Goal: Communication & Community: Participate in discussion

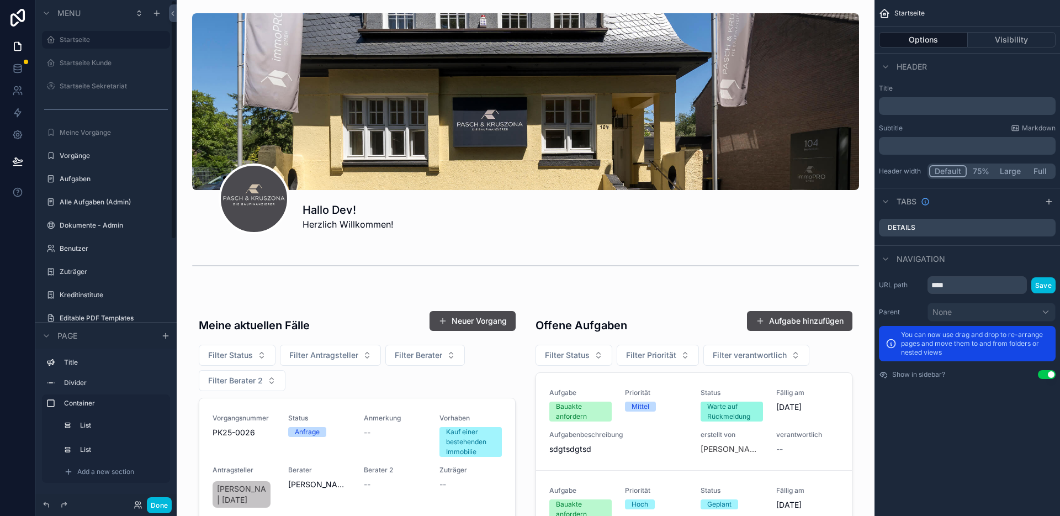
click at [162, 504] on button "Done" at bounding box center [159, 505] width 25 height 16
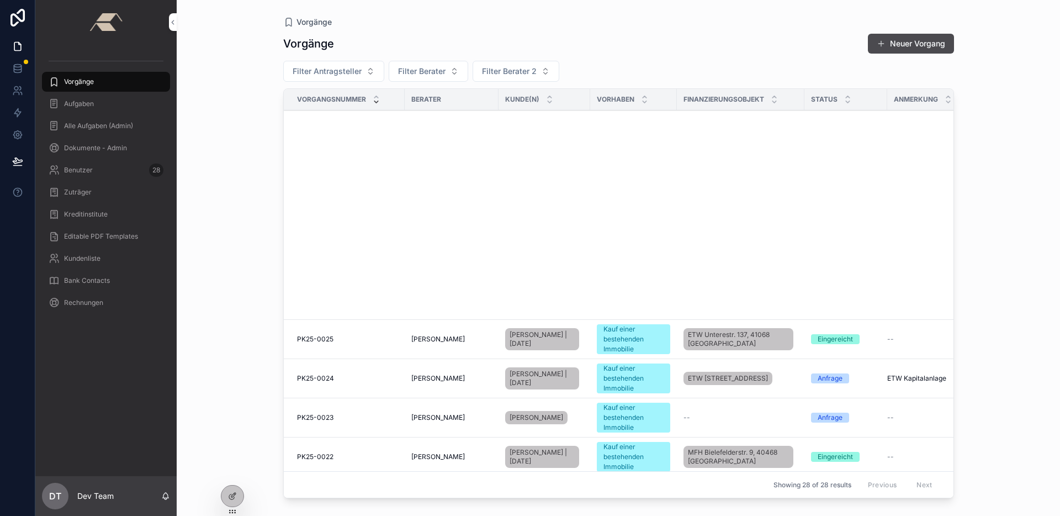
scroll to position [1239, 0]
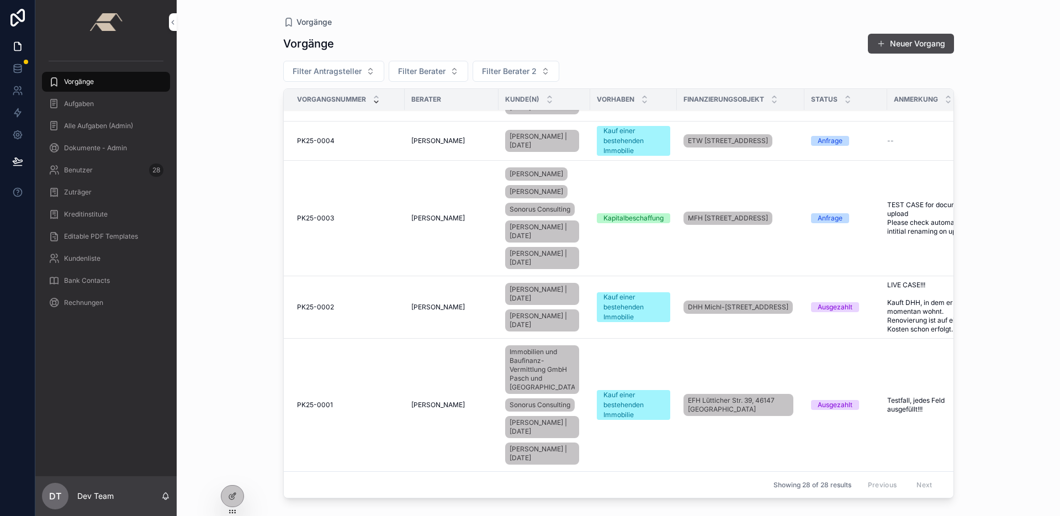
click at [344, 178] on td "PK25-0003 PK25-0003" at bounding box center [344, 218] width 121 height 115
click at [351, 214] on div "PK25-0003 PK25-0003" at bounding box center [347, 218] width 101 height 9
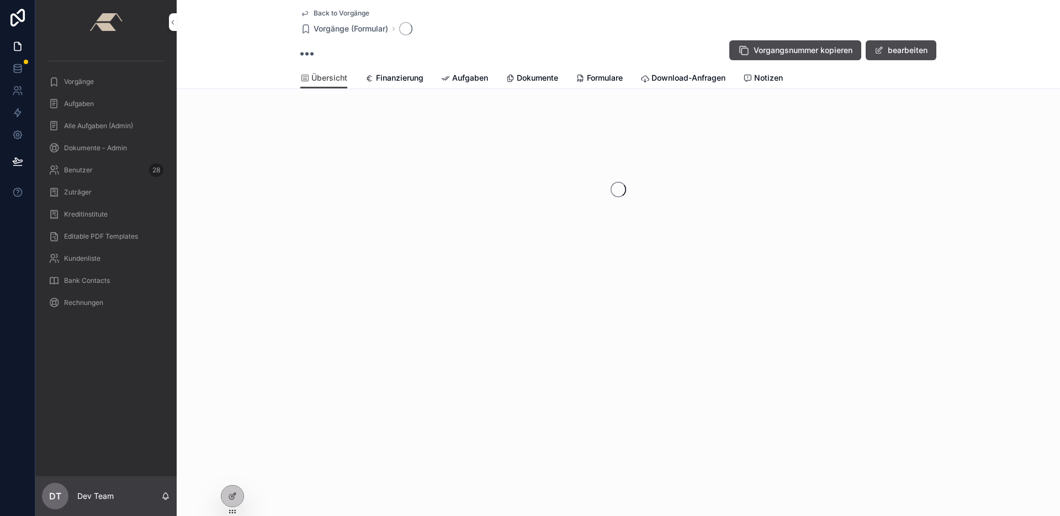
click at [752, 77] on icon "scrollable content" at bounding box center [747, 78] width 9 height 9
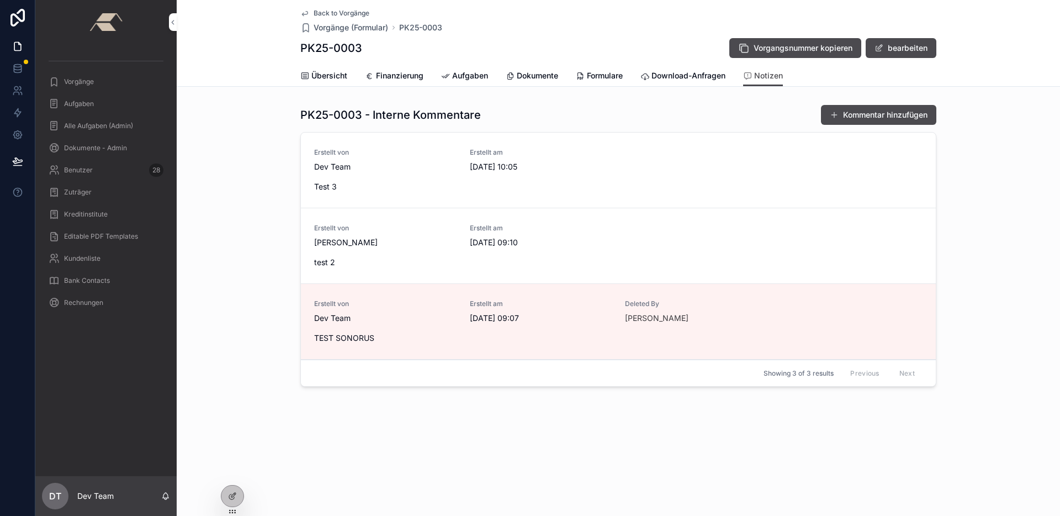
click at [726, 108] on div "PK25-0003 - Interne Kommentare Kommentar hinzufügen" at bounding box center [618, 114] width 636 height 21
click at [853, 112] on button "Kommentar hinzufügen" at bounding box center [878, 115] width 115 height 20
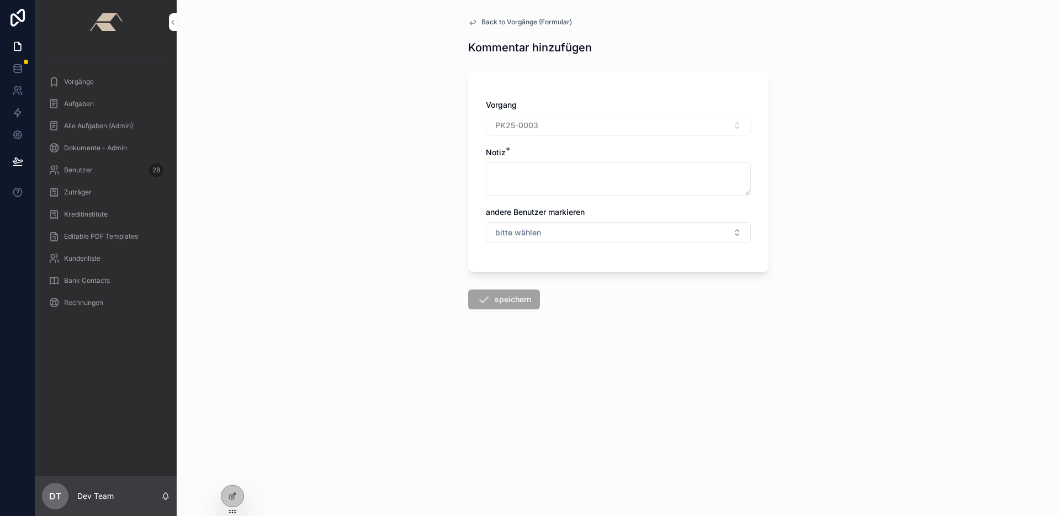
click at [230, 495] on icon at bounding box center [232, 496] width 9 height 9
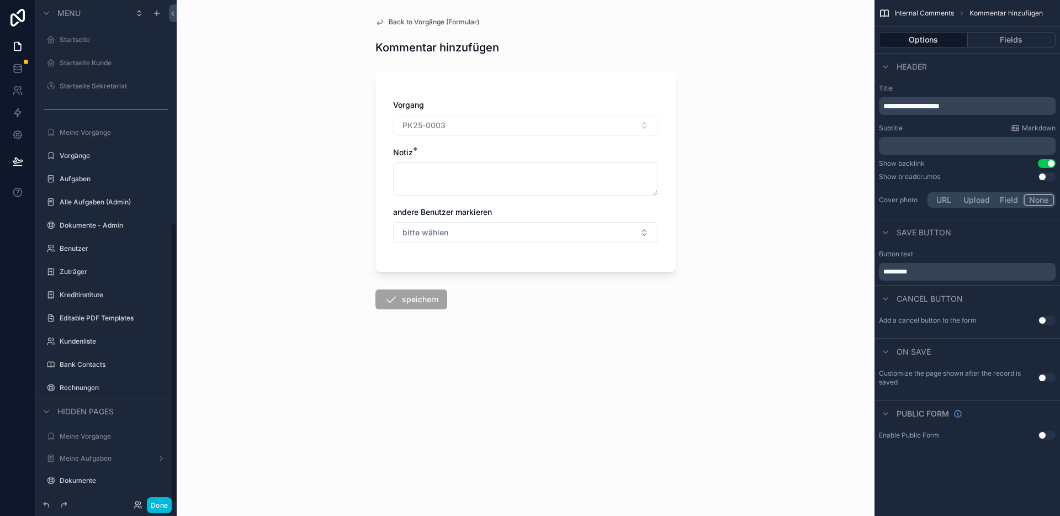
scroll to position [401, 0]
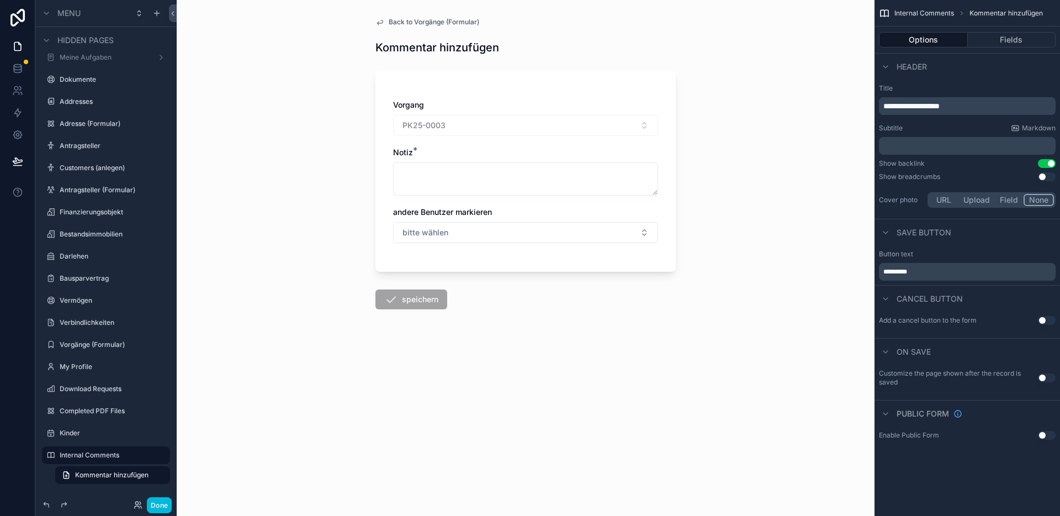
click at [306, 227] on div "Back to Vorgänge (Formular) Kommentar hinzufügen Vorgang PK25-0003 Notiz * ande…" at bounding box center [526, 258] width 698 height 516
click at [163, 502] on button "Done" at bounding box center [159, 505] width 25 height 16
